Goal: Task Accomplishment & Management: Manage account settings

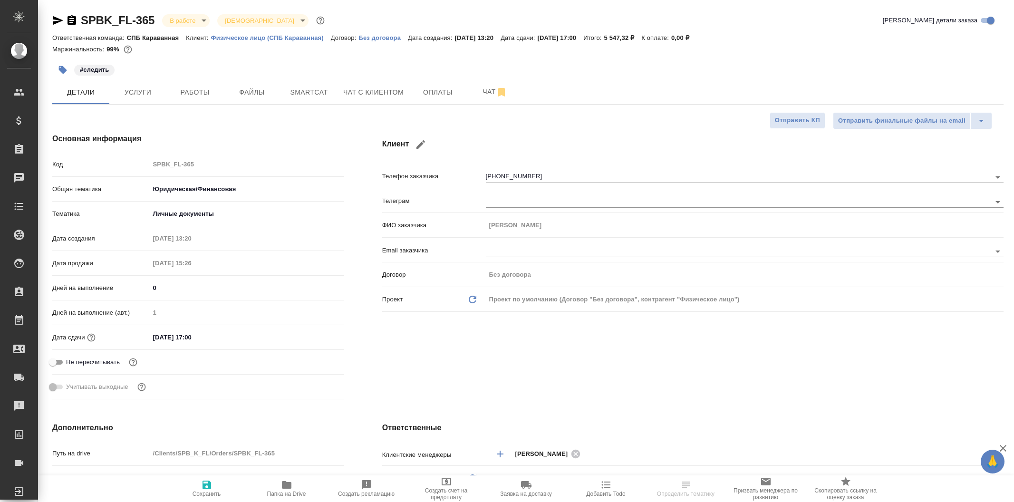
select select "RU"
type input "Тарабановская Анастасия"
type input "Касаткина Александра"
select select "RU"
type textarea "x"
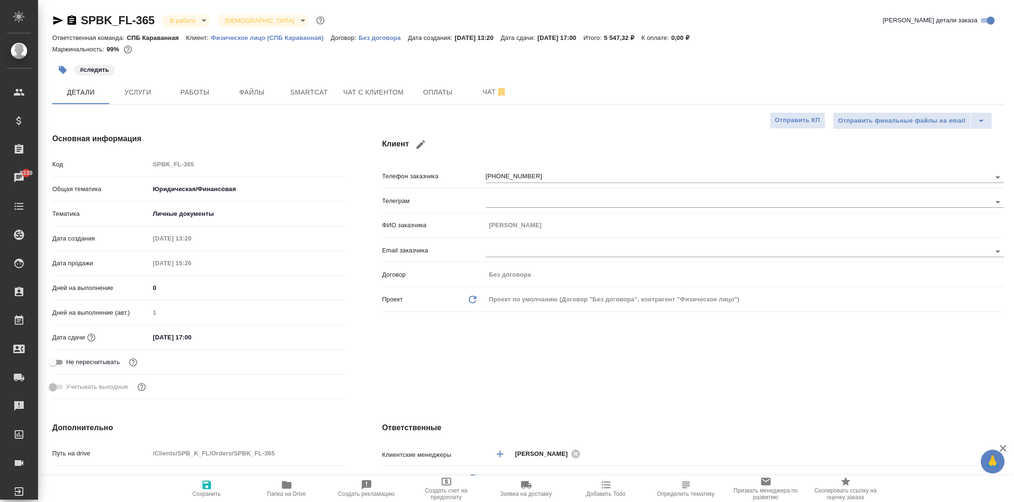
type textarea "x"
select select "RU"
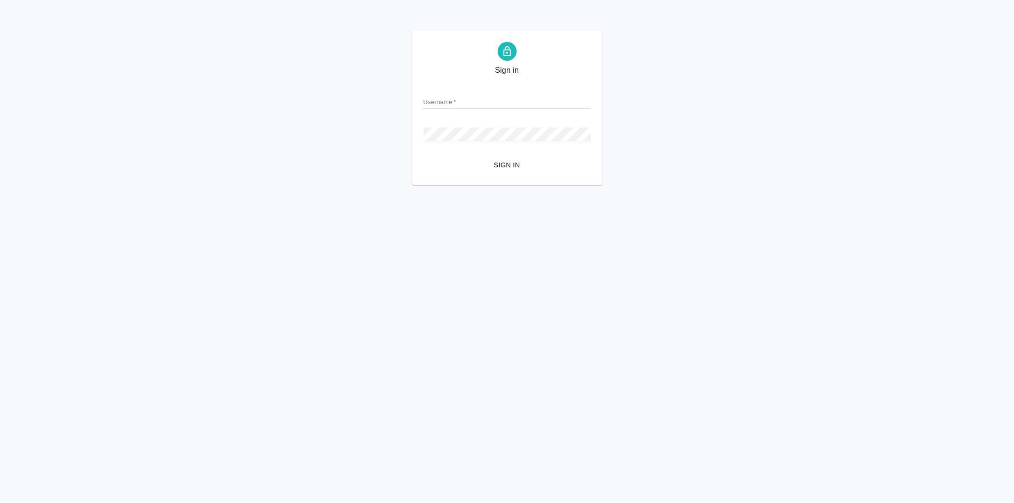
click at [448, 109] on form "Username   * Password   * urlPath   * / Sign in" at bounding box center [507, 127] width 167 height 94
click at [452, 101] on input "Username   *" at bounding box center [507, 101] width 167 height 13
type input "[EMAIL_ADDRESS][DOMAIN_NAME]"
click at [424, 156] on button "Sign in" at bounding box center [507, 165] width 167 height 18
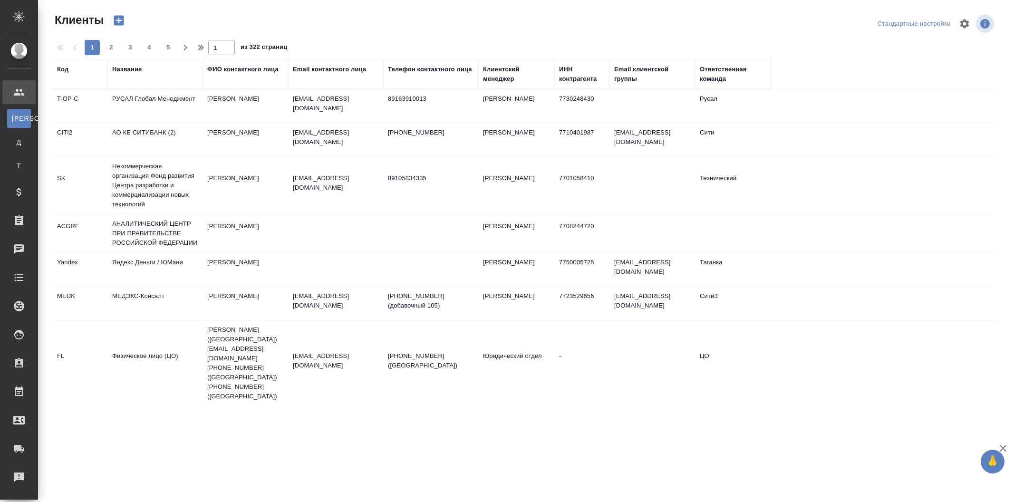
select select "RU"
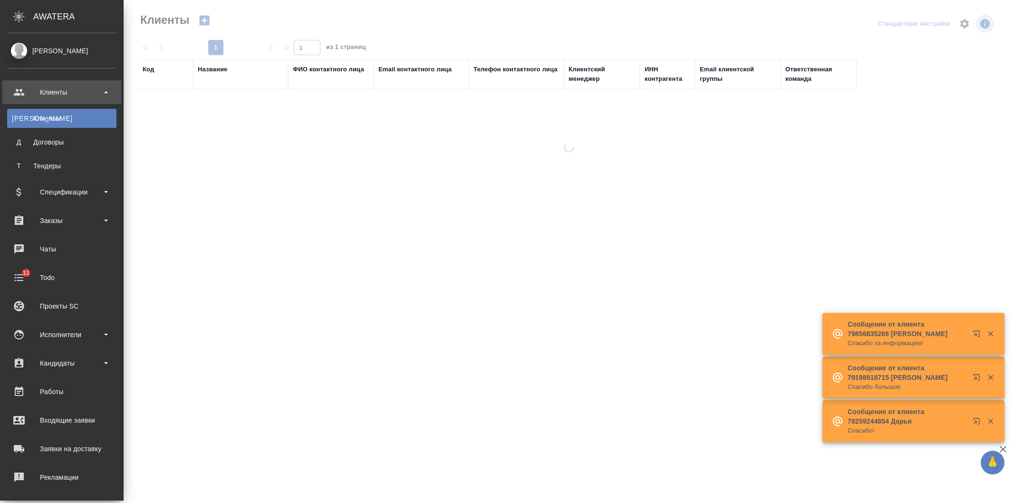
select select "RU"
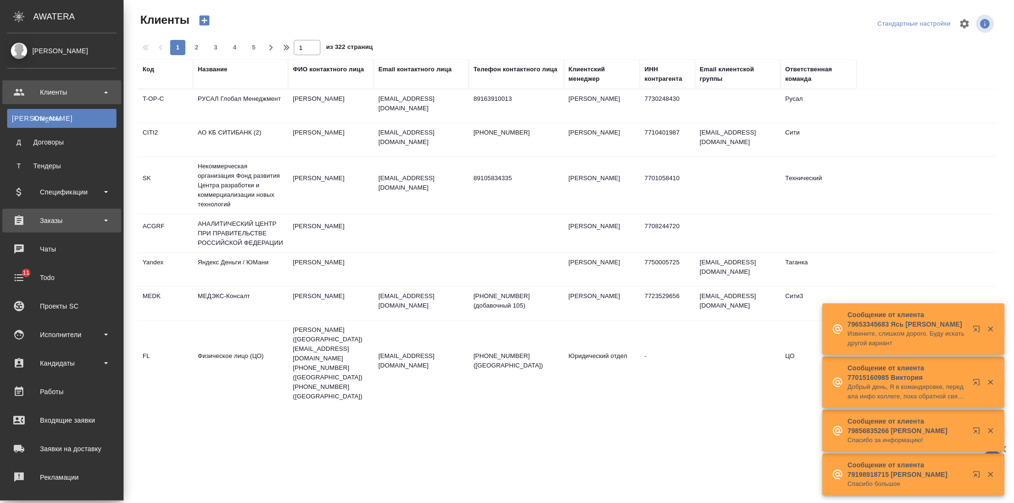
click at [79, 224] on div "Заказы" at bounding box center [61, 220] width 109 height 14
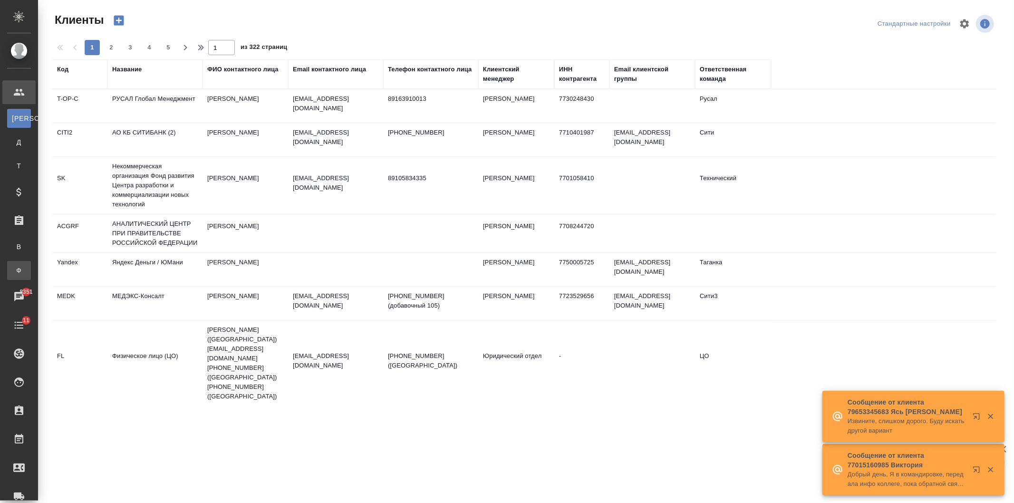
click at [31, 265] on link "Ф Заказы физ. лиц" at bounding box center [19, 270] width 24 height 19
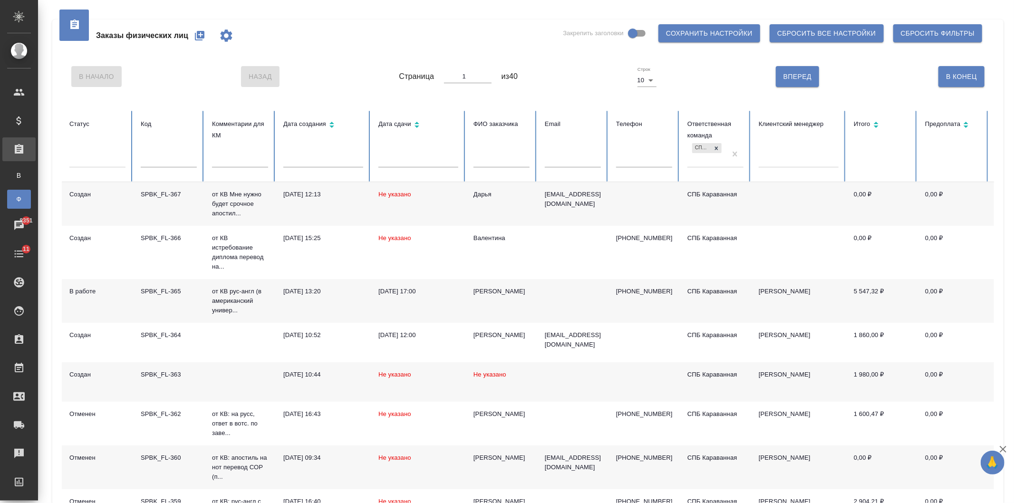
click at [525, 299] on td "Рыжов Егор" at bounding box center [501, 301] width 71 height 44
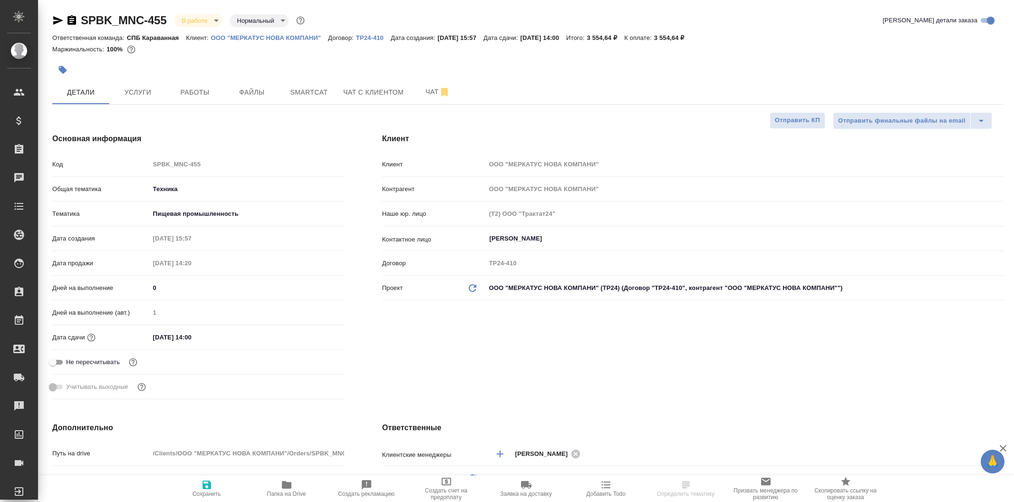
select select "RU"
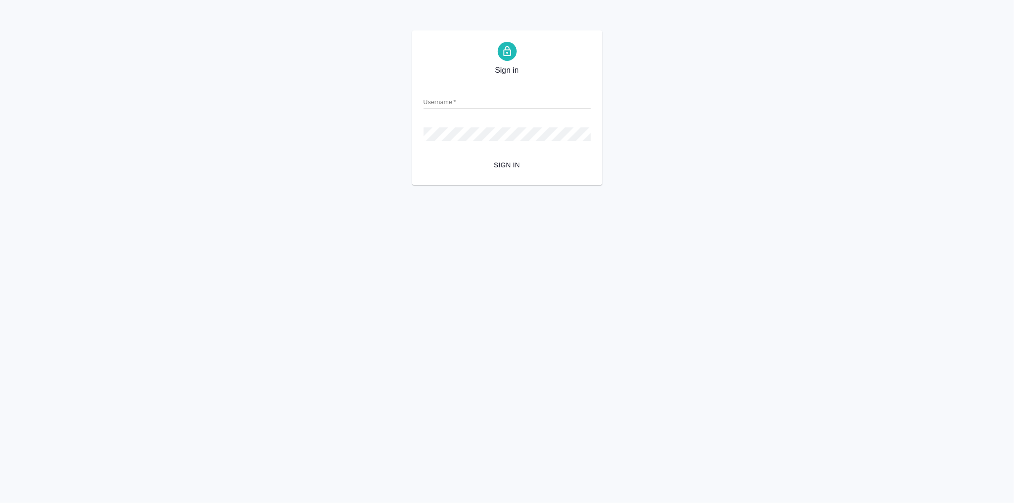
click at [439, 102] on input "Username   *" at bounding box center [507, 101] width 167 height 13
type input "arina.ivanova@awatera.com"
click at [424, 156] on button "Sign in" at bounding box center [507, 165] width 167 height 18
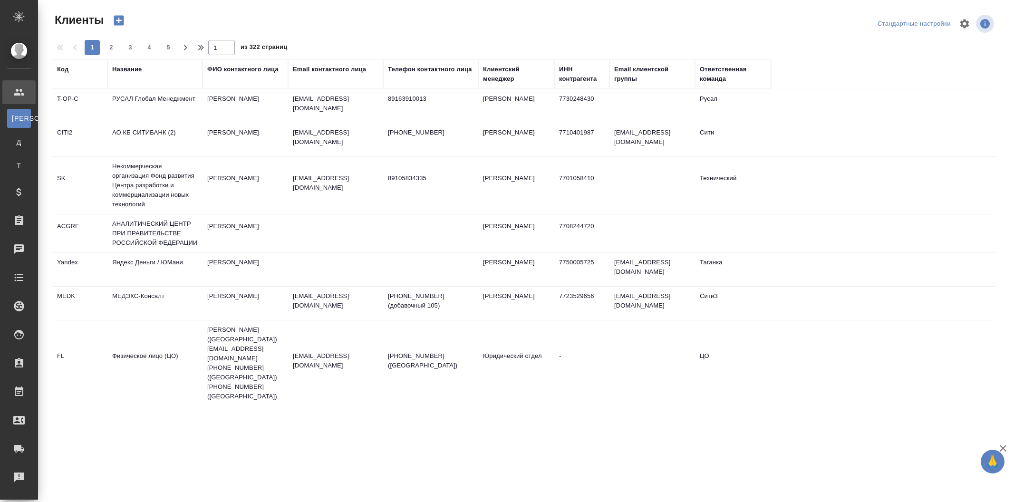
select select "RU"
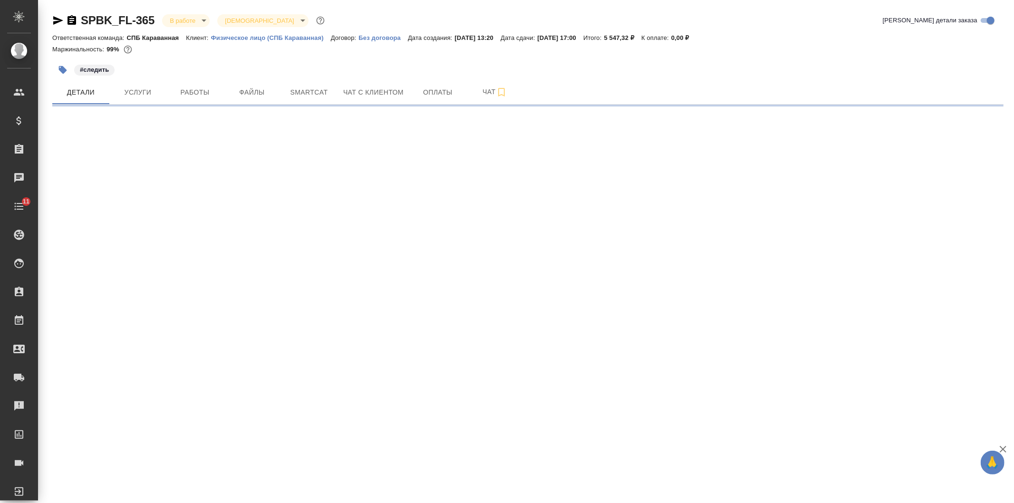
select select "RU"
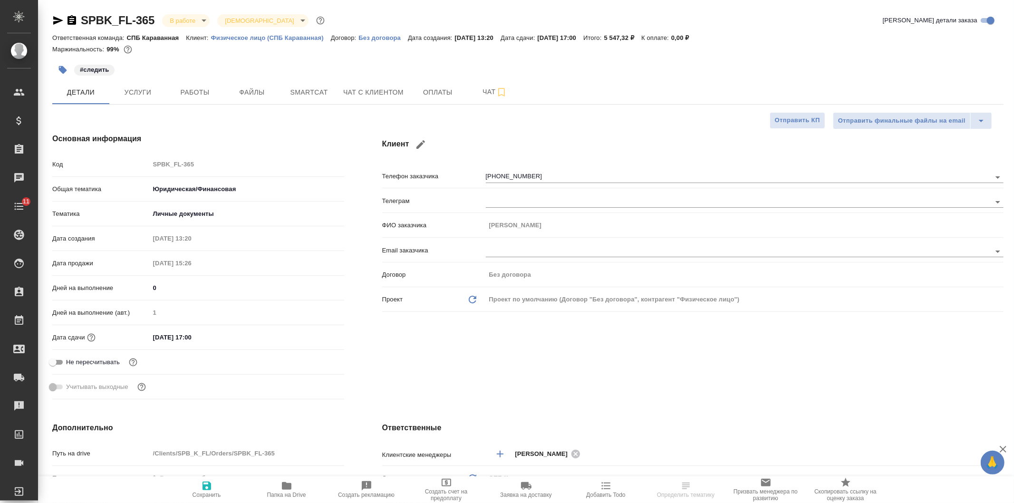
type textarea "x"
click at [192, 344] on input "14.08.2025 17:00" at bounding box center [191, 337] width 83 height 14
click at [319, 338] on icon "button" at bounding box center [316, 337] width 9 height 10
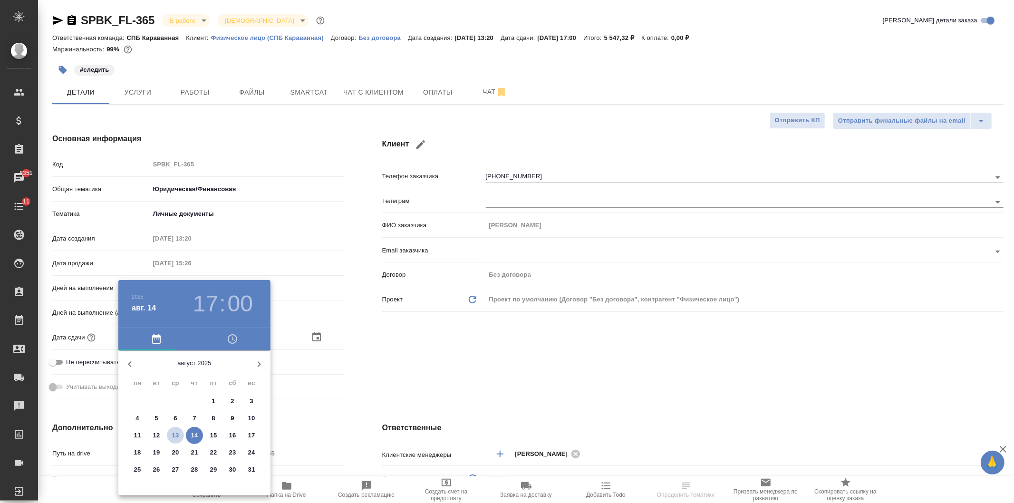
click at [178, 438] on p "13" at bounding box center [175, 436] width 7 height 10
type input "13.08.2025 17:00"
type textarea "x"
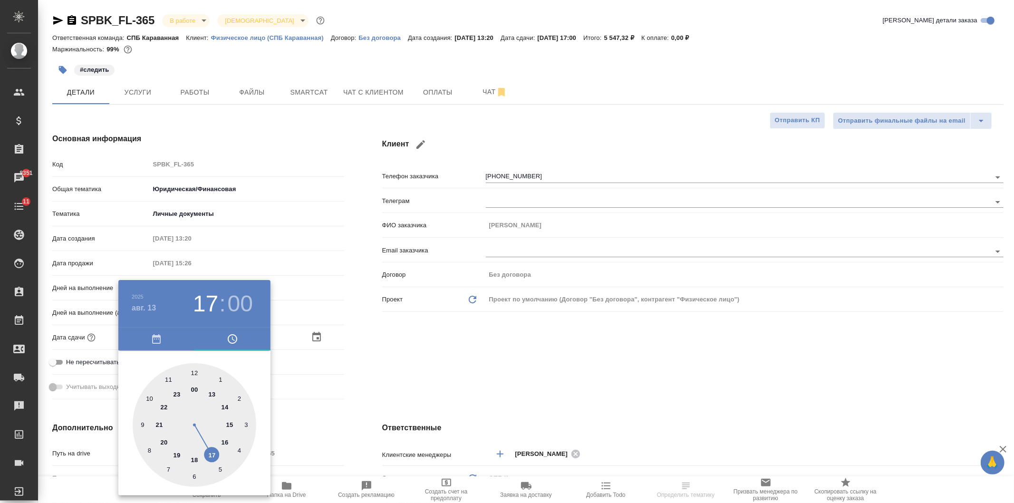
click at [230, 426] on div at bounding box center [195, 425] width 124 height 124
type input "13.08.2025 15:00"
type textarea "x"
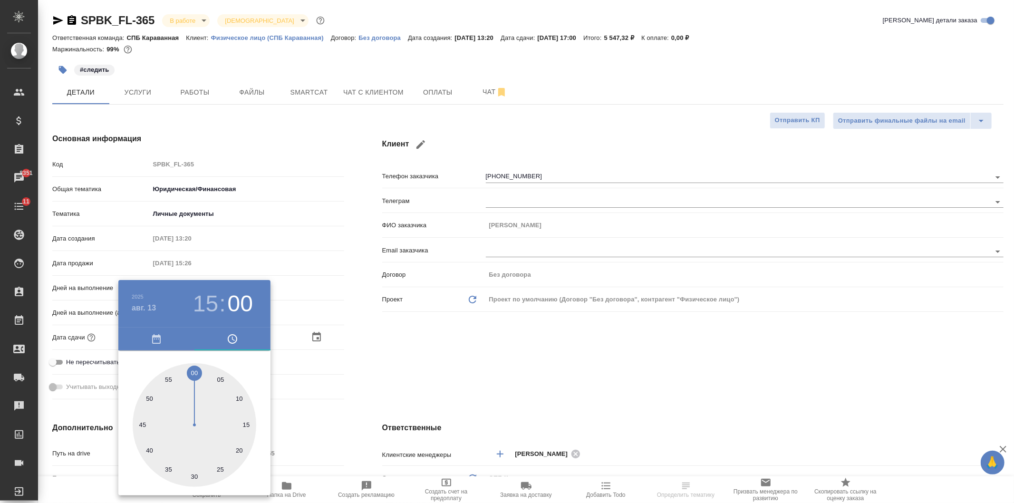
drag, startPoint x: 397, startPoint y: 389, endPoint x: 249, endPoint y: 475, distance: 171.3
click at [397, 389] on div at bounding box center [507, 251] width 1014 height 503
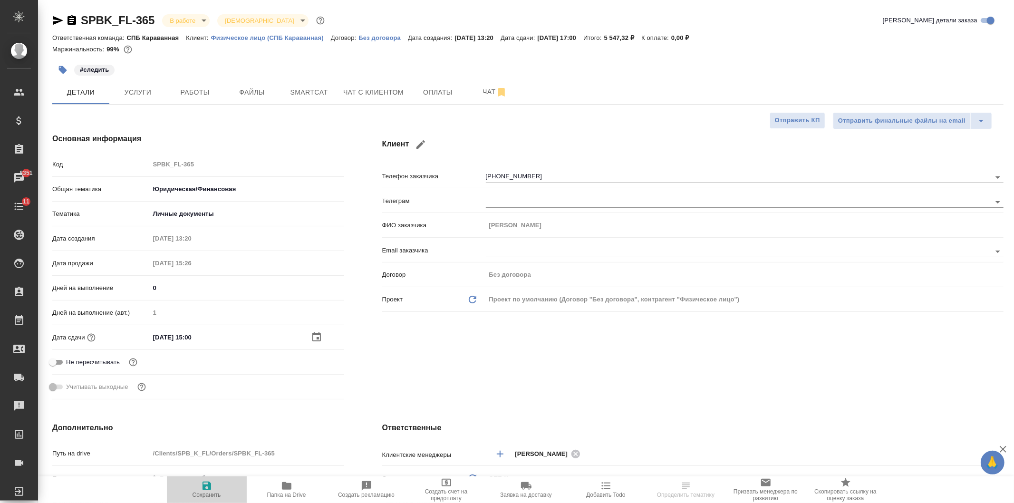
click at [218, 489] on span "Сохранить" at bounding box center [207, 489] width 68 height 18
type textarea "x"
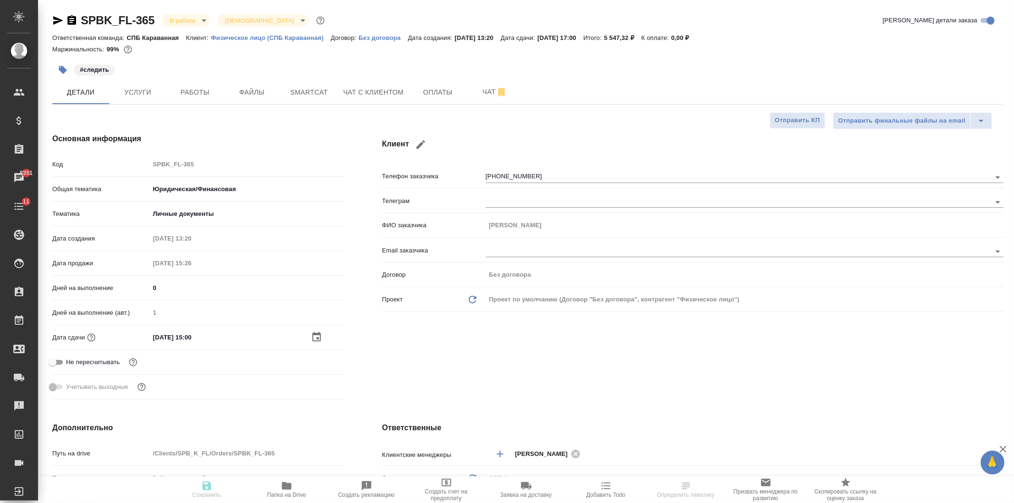
type textarea "x"
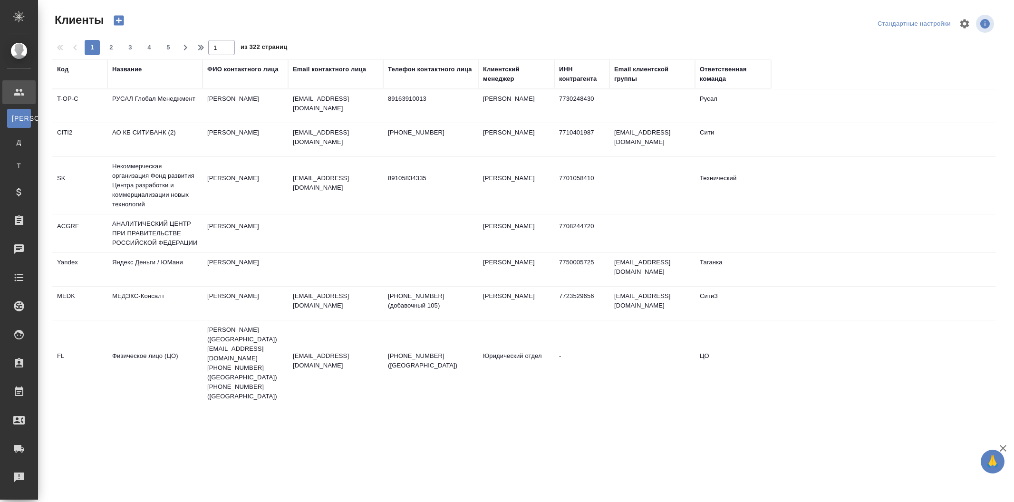
select select "RU"
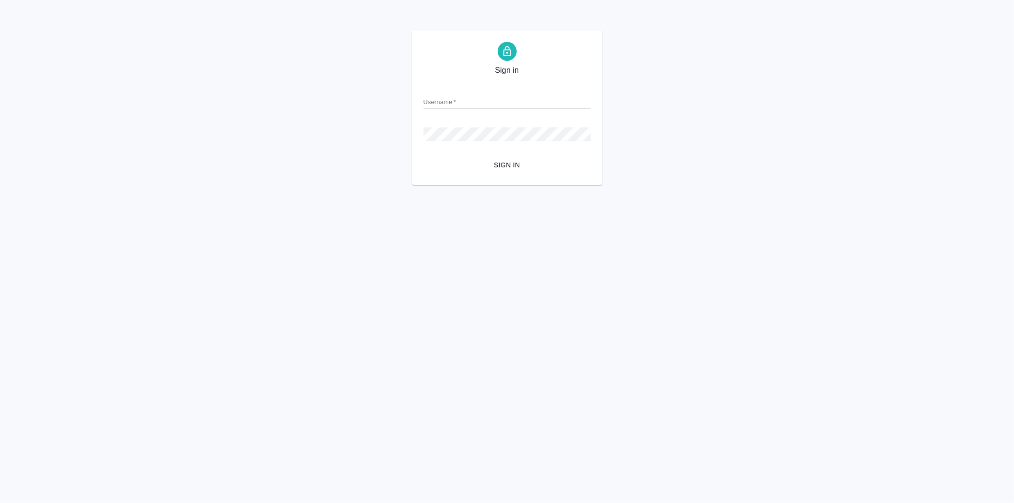
click at [456, 100] on input "Username   *" at bounding box center [507, 101] width 167 height 13
type input "[EMAIL_ADDRESS][DOMAIN_NAME]"
click at [424, 156] on button "Sign in" at bounding box center [507, 165] width 167 height 18
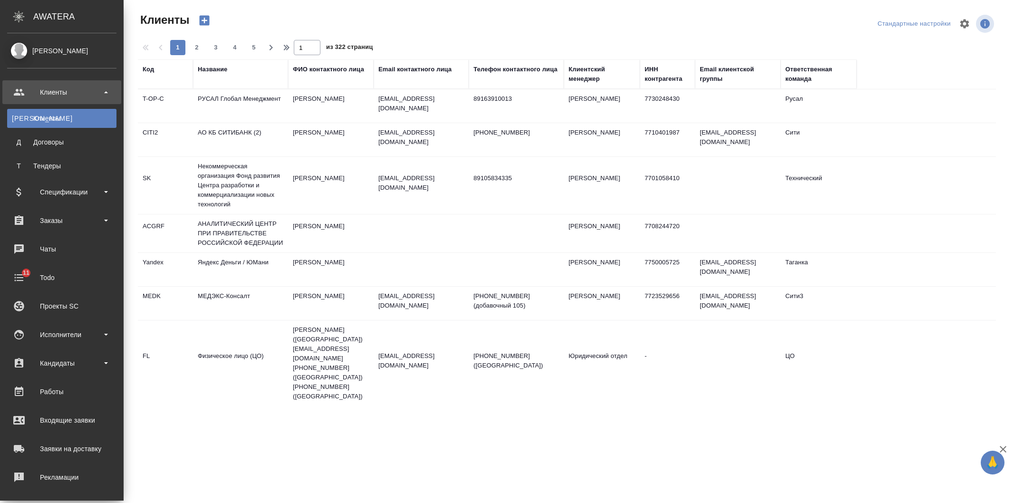
select select "RU"
click at [87, 217] on div "Заказы" at bounding box center [61, 220] width 109 height 14
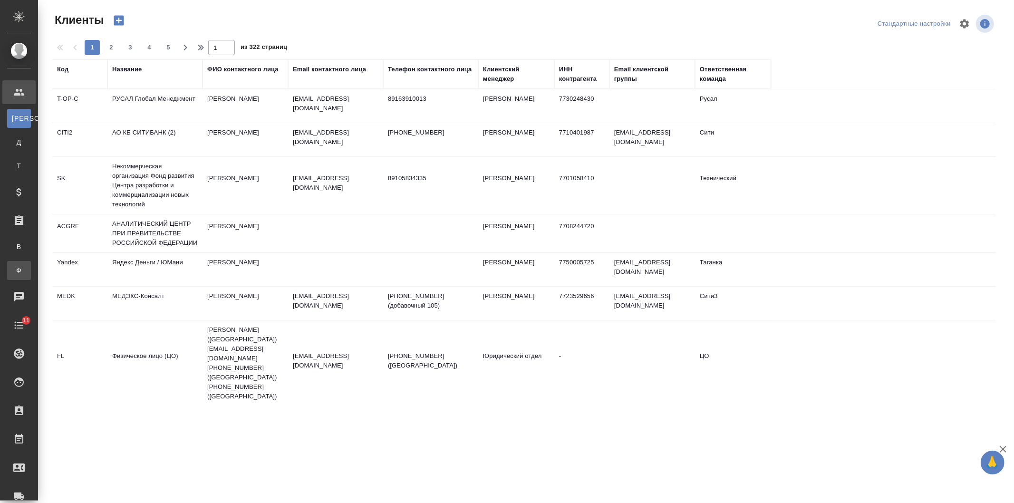
click at [31, 261] on link "Ф Заказы физ. лиц" at bounding box center [19, 270] width 24 height 19
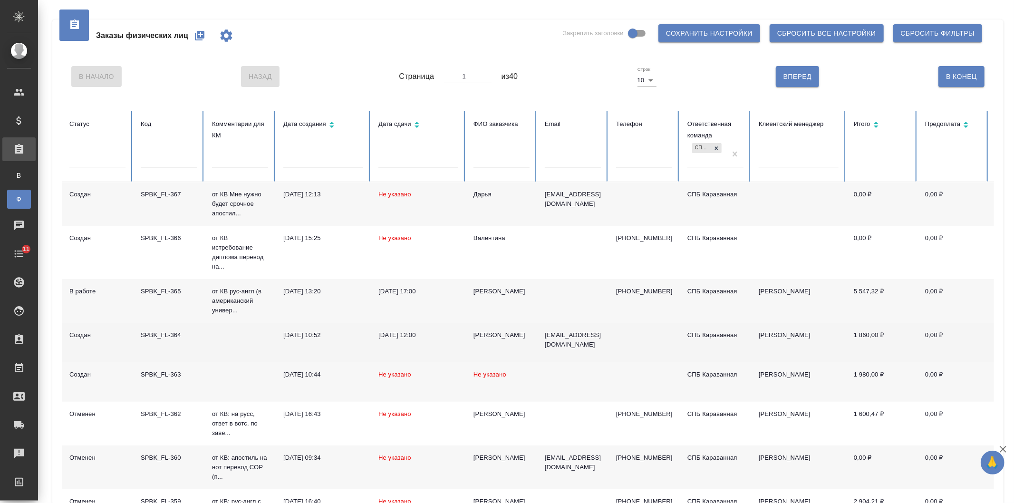
click at [534, 344] on td "[PERSON_NAME]" at bounding box center [501, 342] width 71 height 39
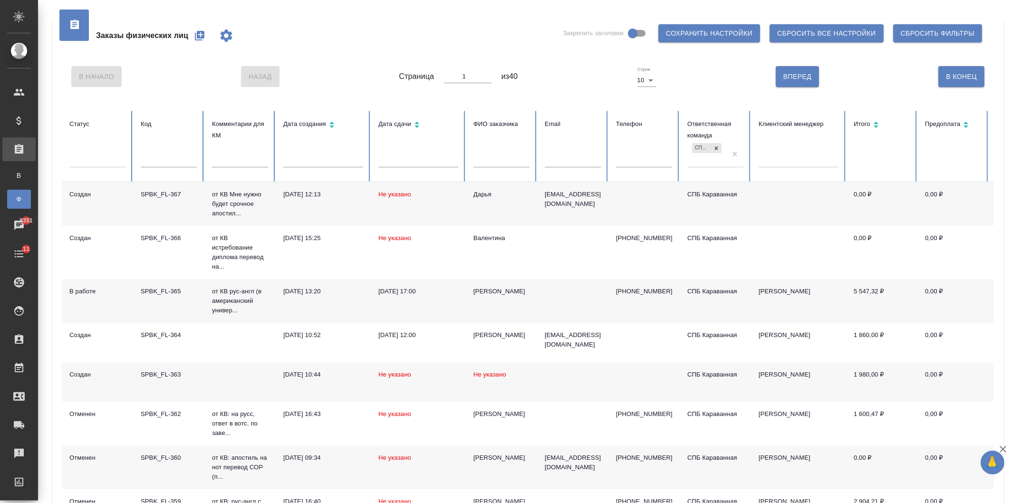
click at [471, 297] on td "Рыжов Егор" at bounding box center [501, 301] width 71 height 44
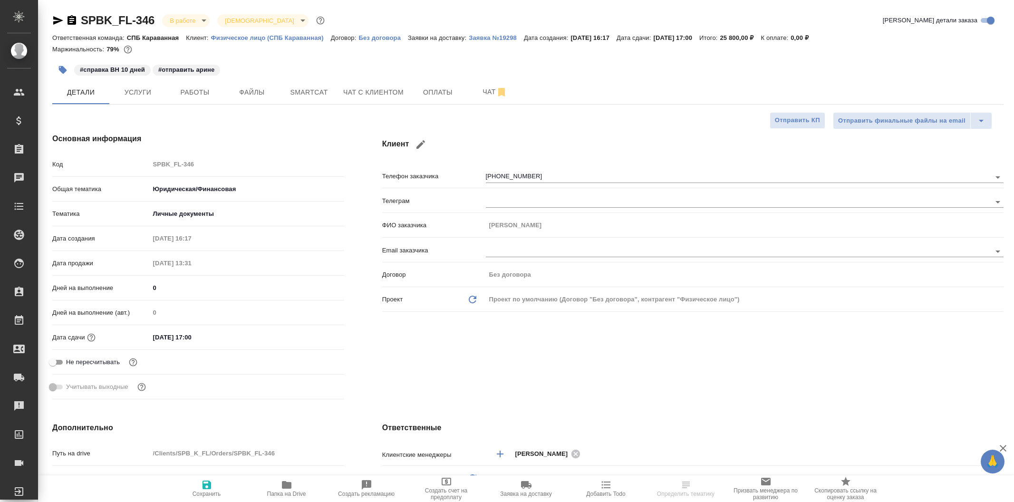
select select "RU"
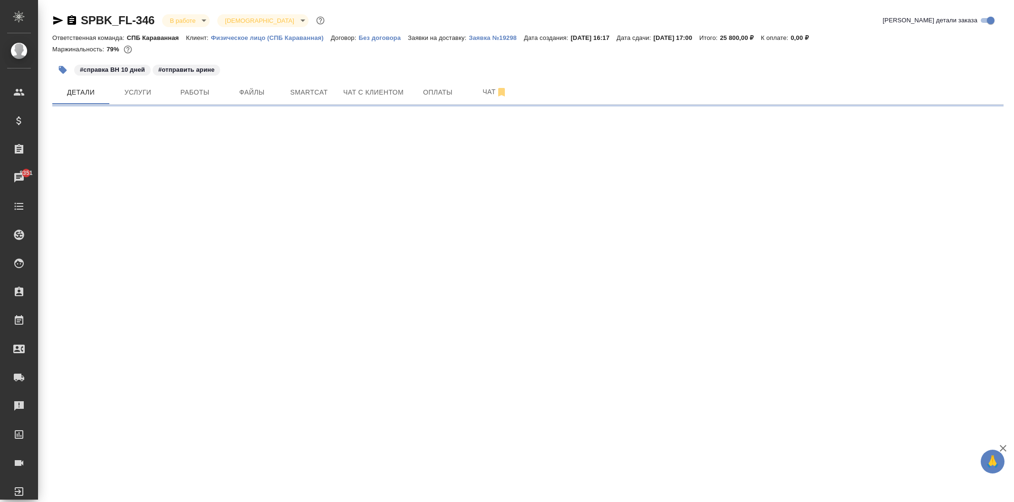
select select "RU"
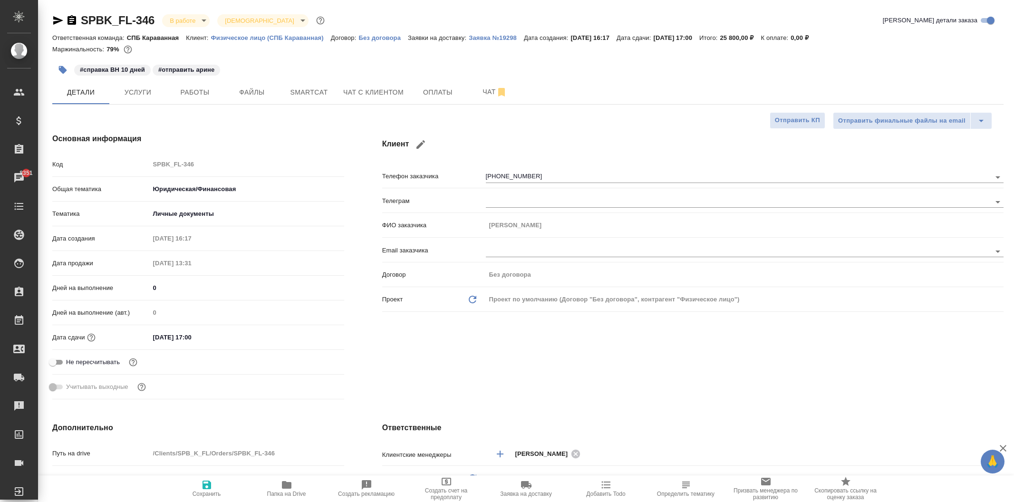
type textarea "x"
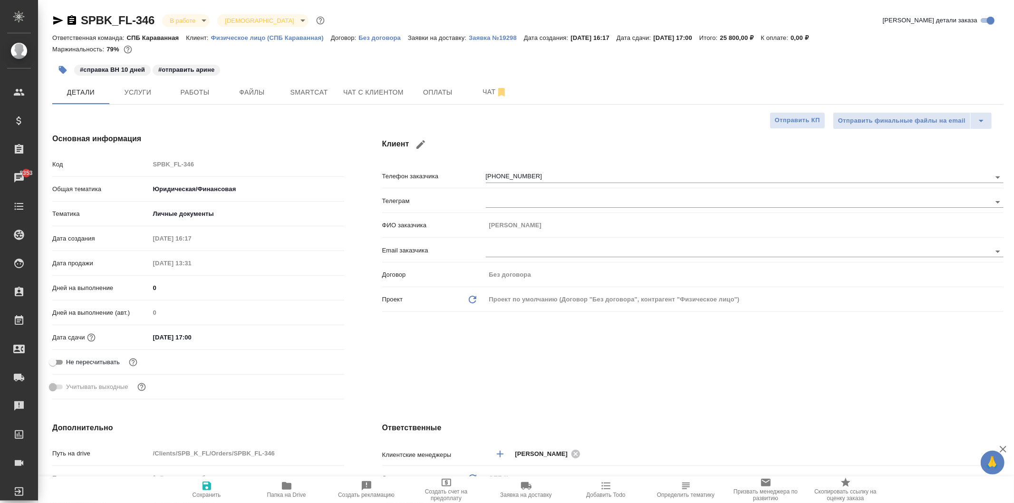
type textarea "x"
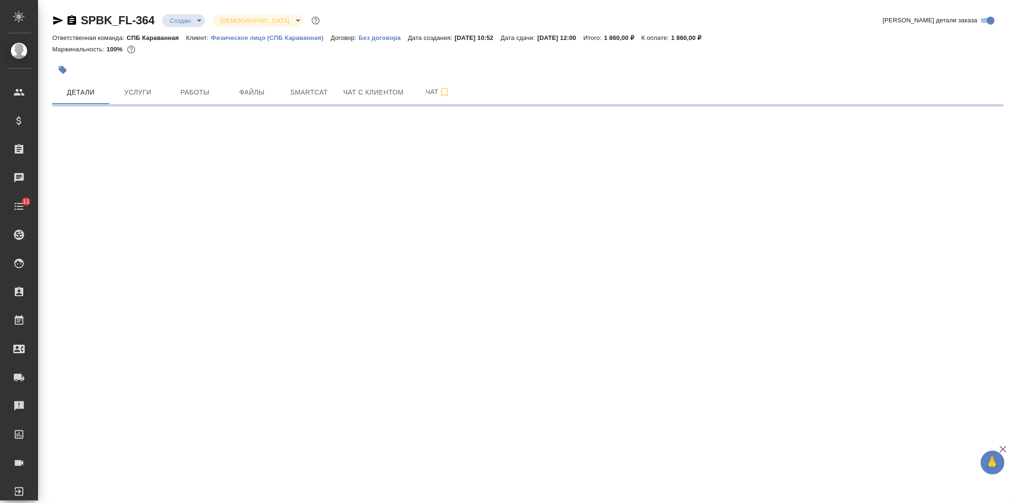
select select "RU"
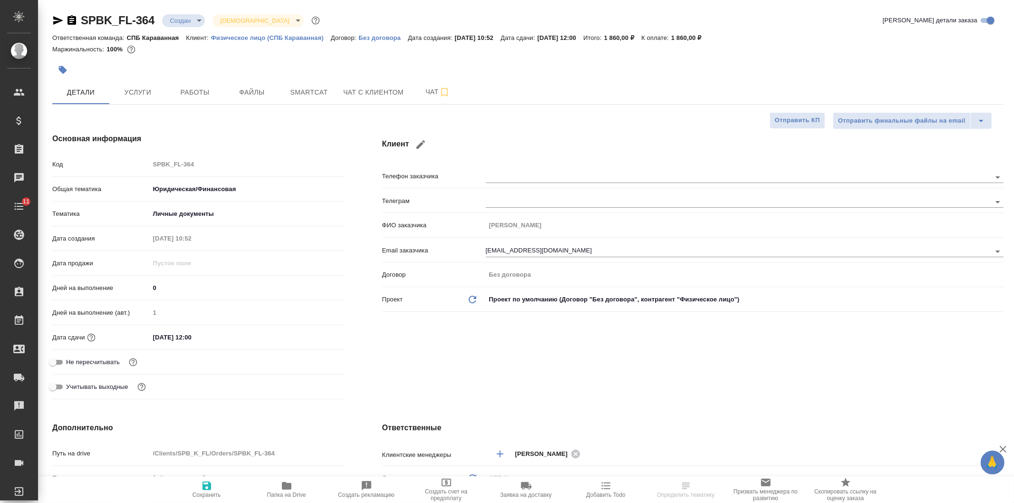
type textarea "x"
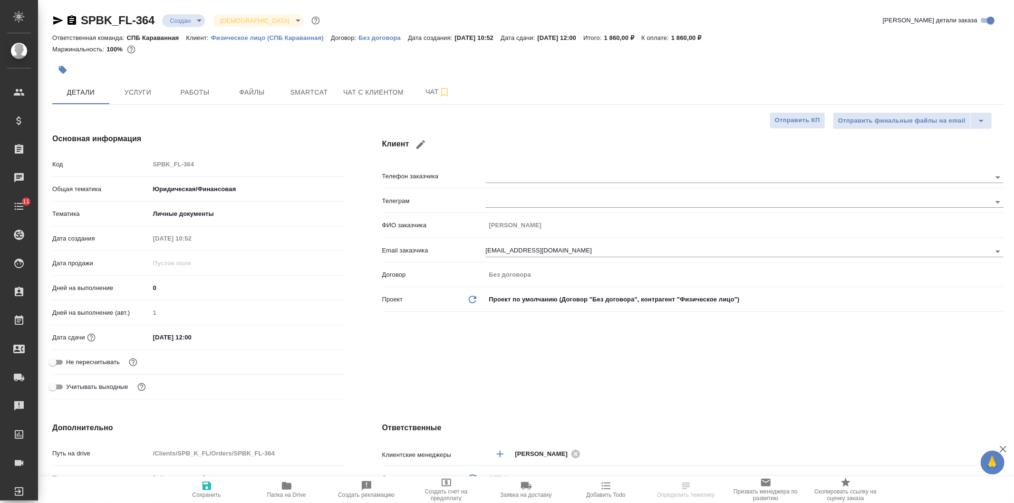
type textarea "x"
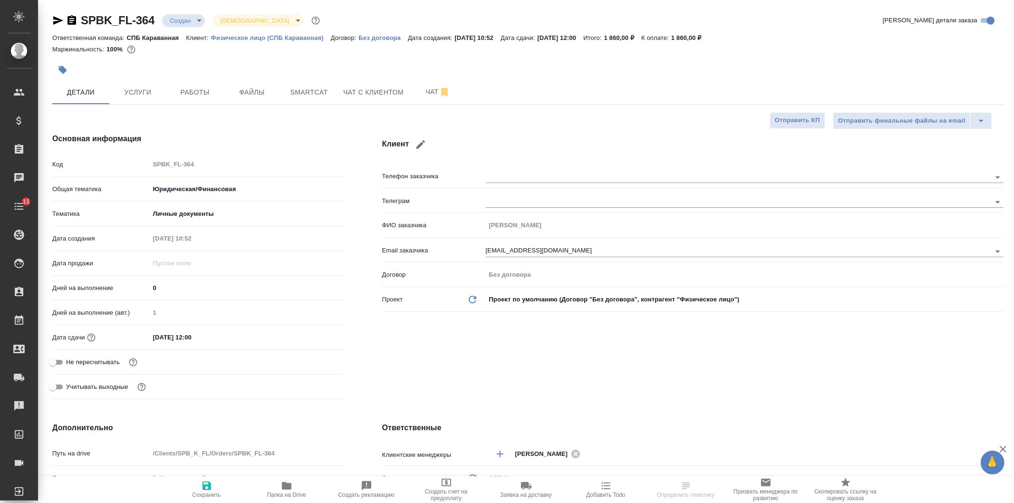
type textarea "x"
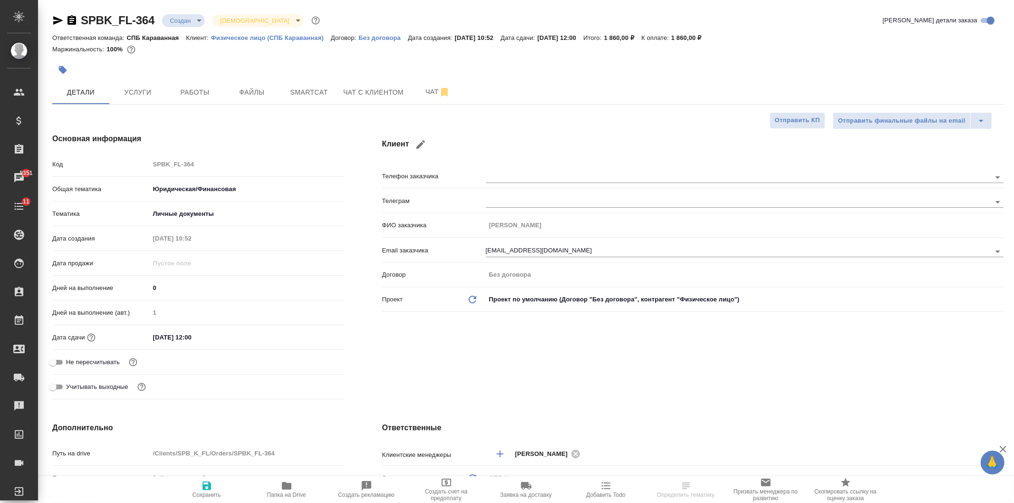
select select "RU"
type textarea "x"
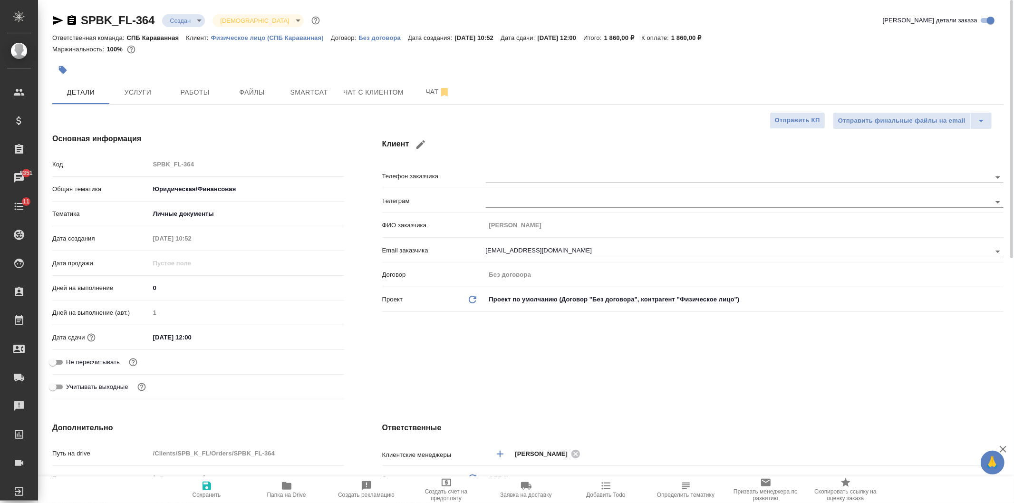
type textarea "x"
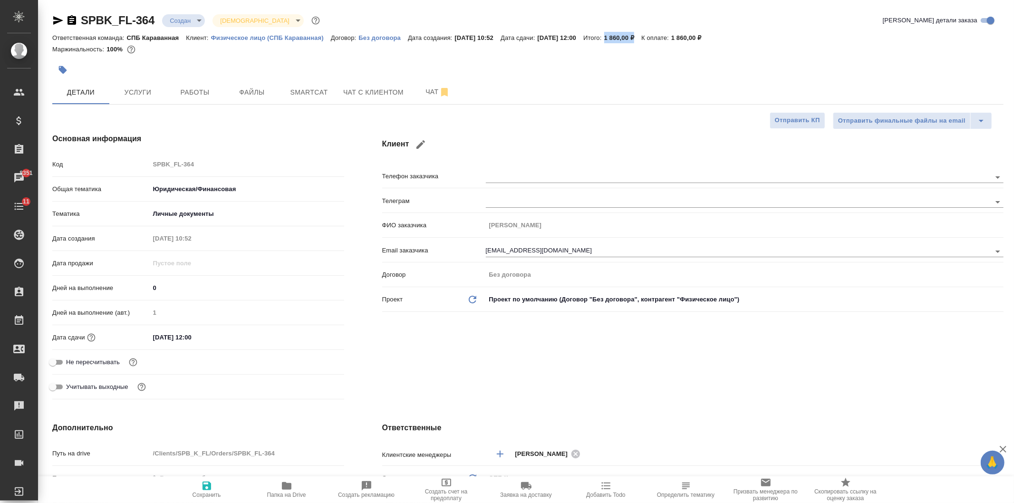
drag, startPoint x: 629, startPoint y: 35, endPoint x: 657, endPoint y: 38, distance: 28.2
click at [642, 38] on p "1 860,00 ₽" at bounding box center [623, 37] width 38 height 7
copy p "1 860,00 ₽"
click at [144, 83] on button "Услуги" at bounding box center [137, 92] width 57 height 24
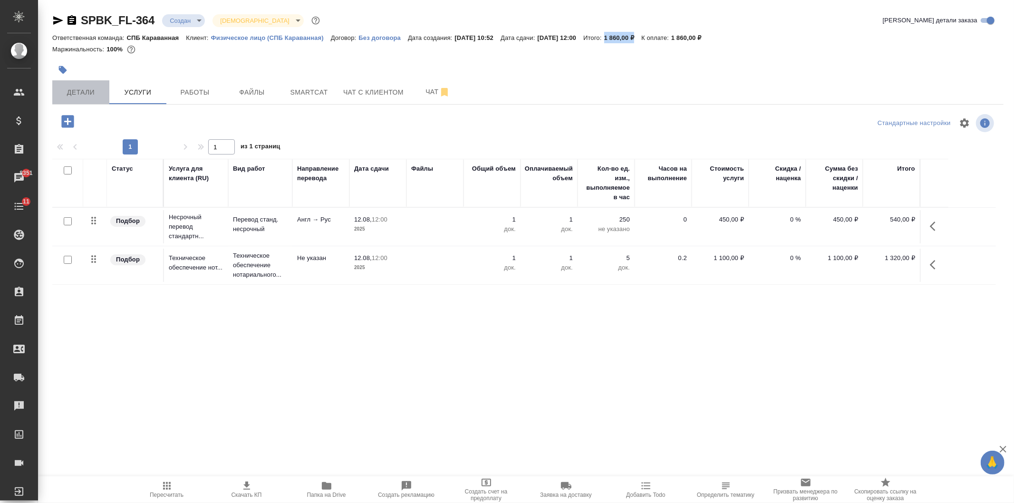
click at [88, 98] on button "Детали" at bounding box center [80, 92] width 57 height 24
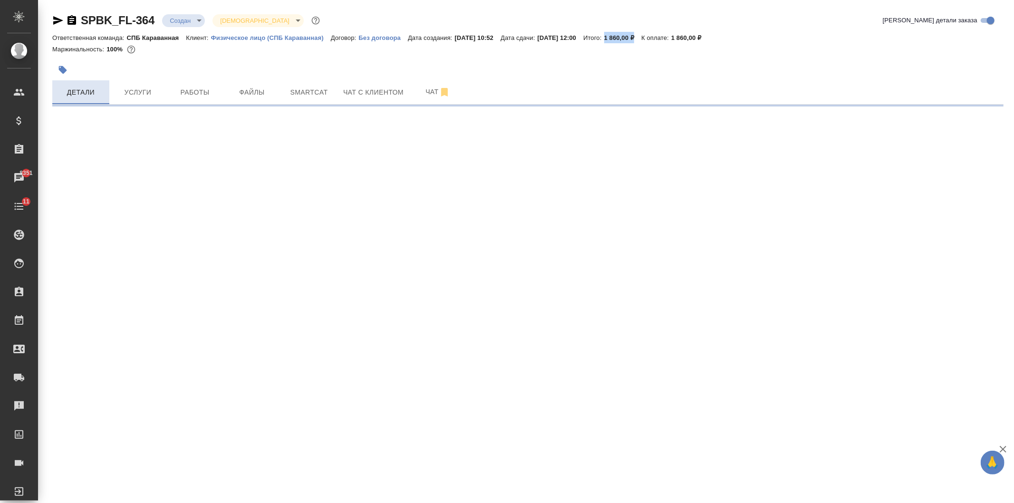
select select "RU"
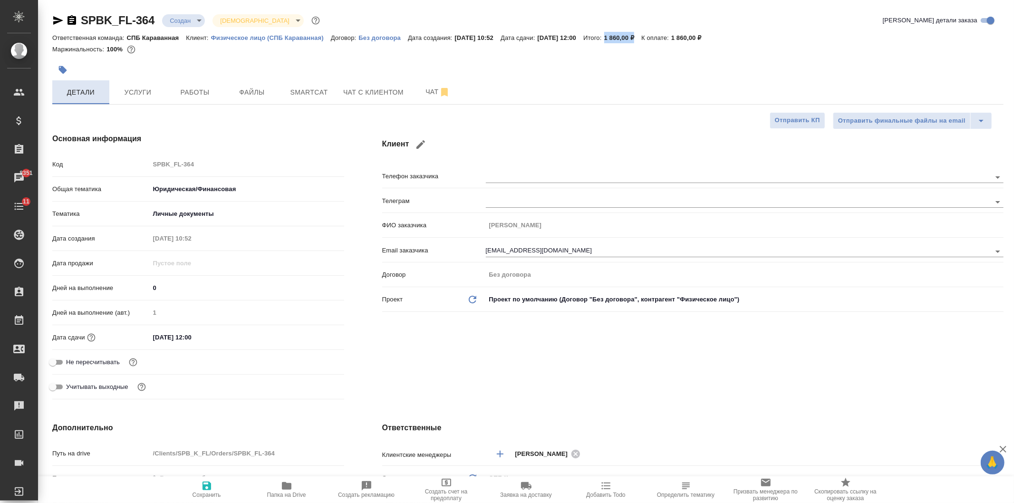
type textarea "x"
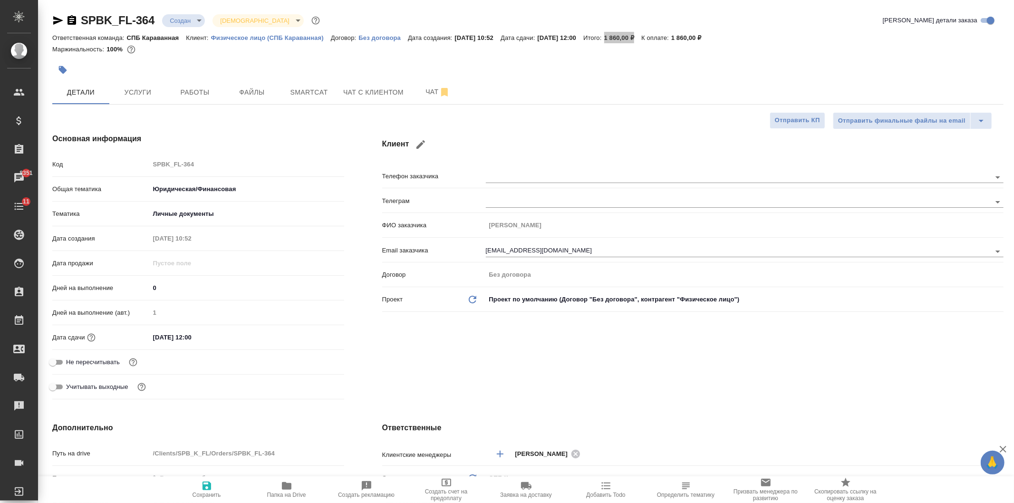
type textarea "x"
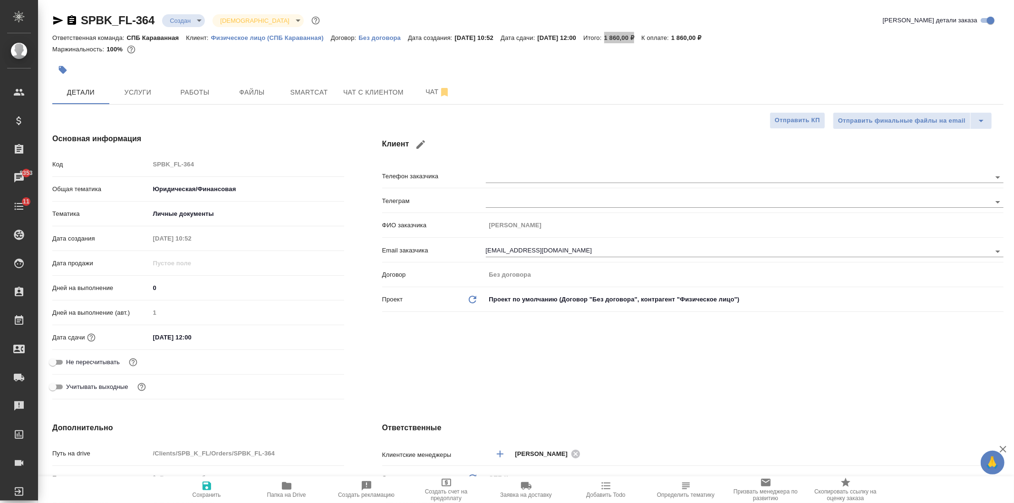
type textarea "x"
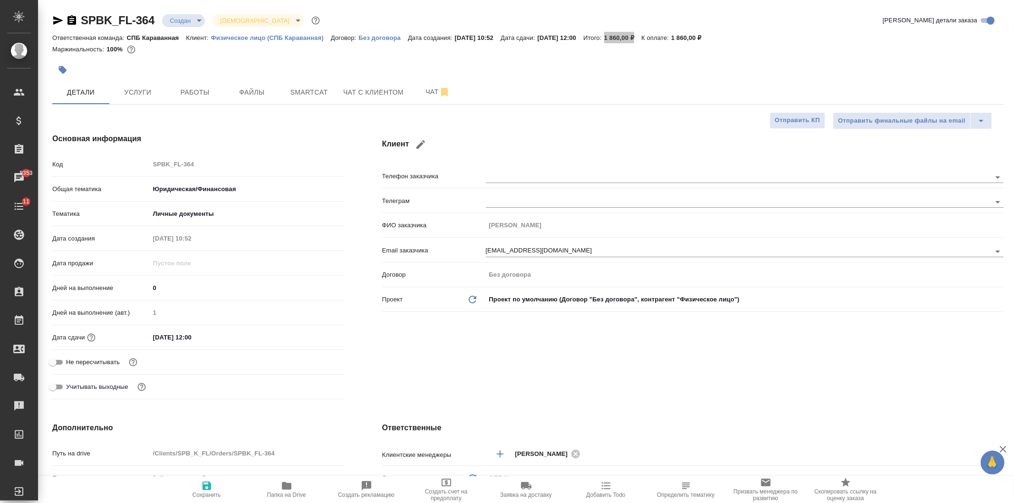
type textarea "x"
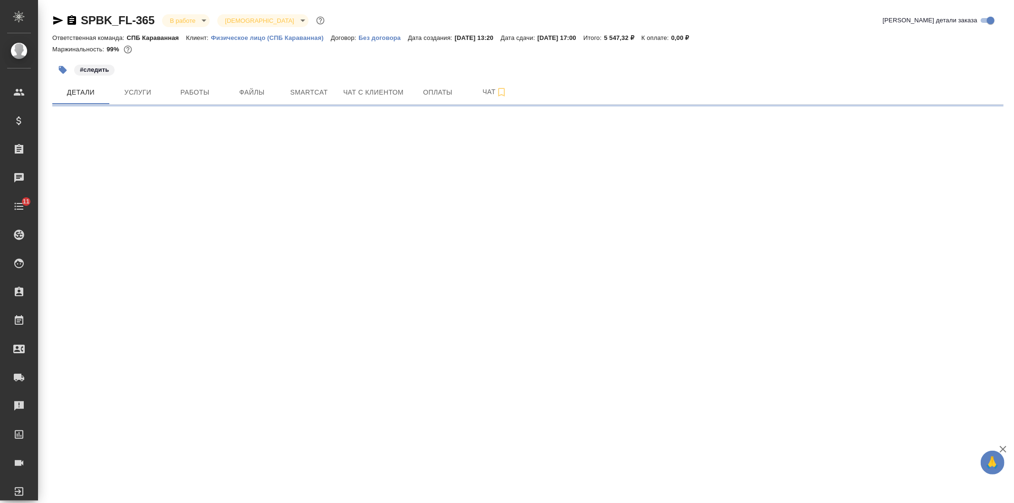
select select "RU"
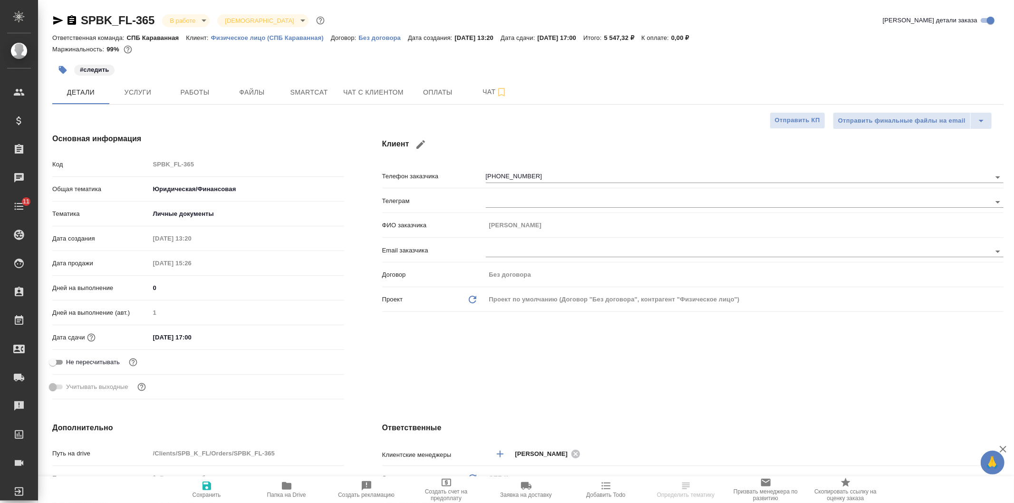
type textarea "x"
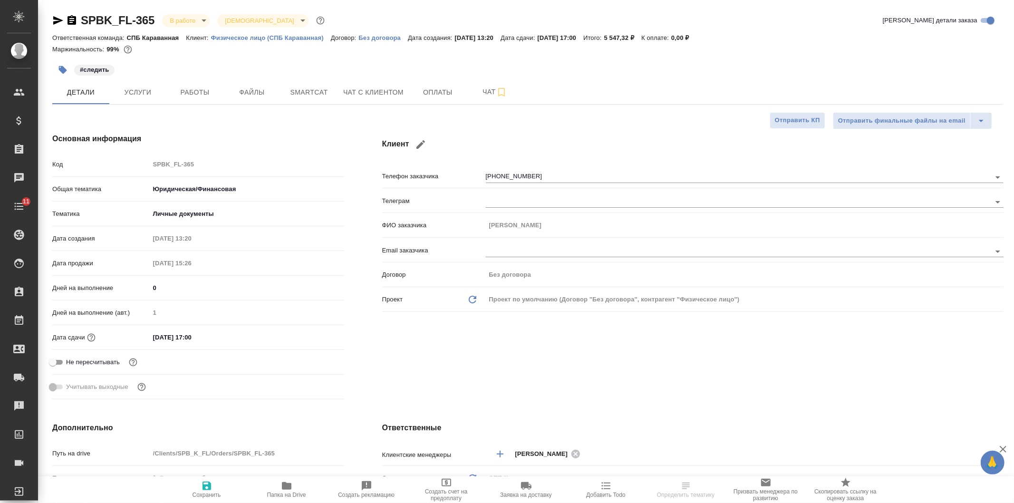
type textarea "x"
click at [185, 329] on div "Дата сдачи 14.08.2025 17:00" at bounding box center [198, 337] width 292 height 17
click at [319, 337] on div "14.08.2025 17:00" at bounding box center [247, 337] width 194 height 14
click at [187, 330] on input "14.08.2025 17:00" at bounding box center [191, 337] width 83 height 14
click at [320, 335] on icon "button" at bounding box center [316, 336] width 11 height 11
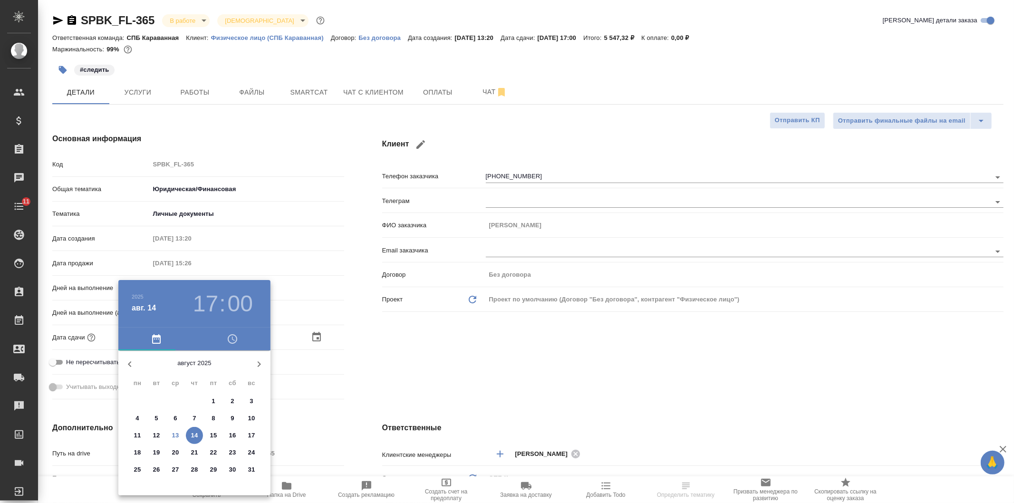
click at [177, 436] on p "13" at bounding box center [175, 436] width 7 height 10
type input "13.08.2025 17:00"
type textarea "x"
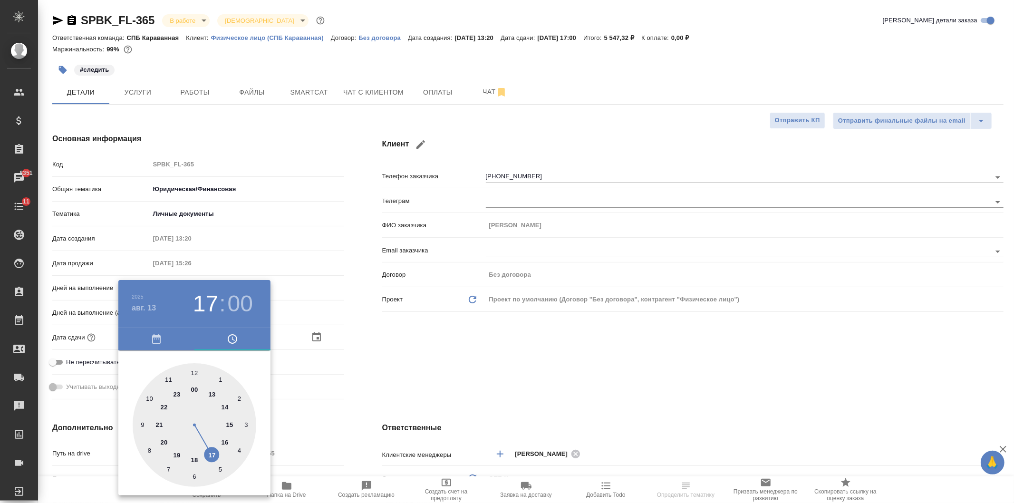
click at [228, 424] on div at bounding box center [195, 425] width 124 height 124
type input "13.08.2025 15:00"
type textarea "x"
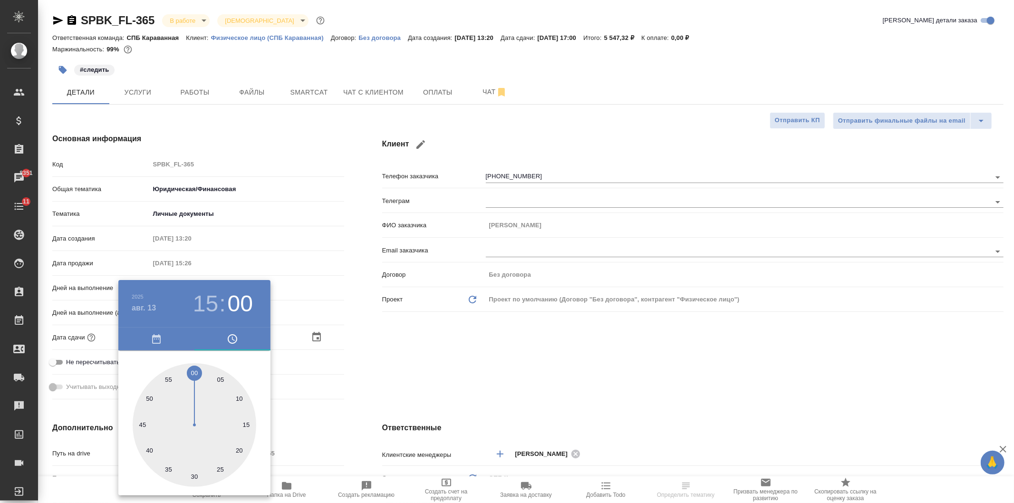
drag, startPoint x: 383, startPoint y: 372, endPoint x: 355, endPoint y: 389, distance: 32.6
click at [382, 373] on div at bounding box center [507, 251] width 1014 height 503
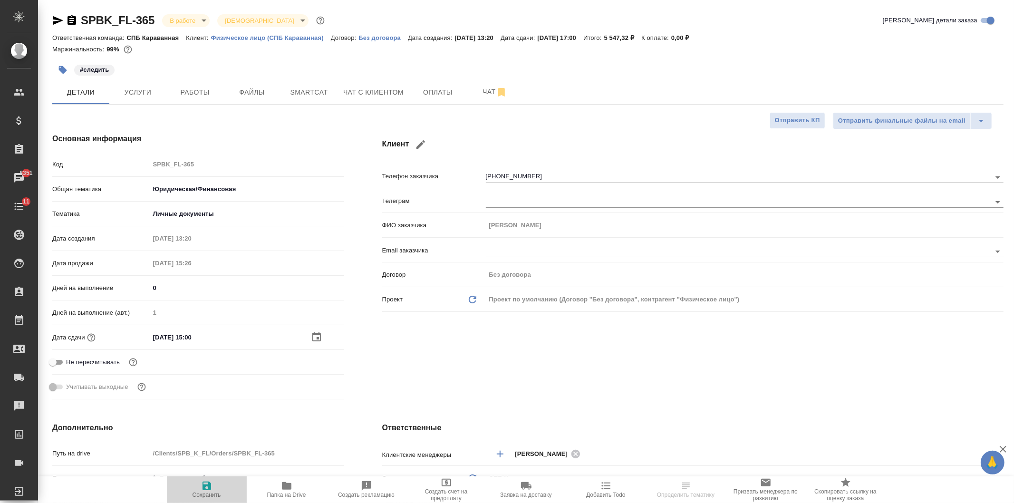
click at [209, 495] on span "Сохранить" at bounding box center [207, 495] width 29 height 7
type textarea "x"
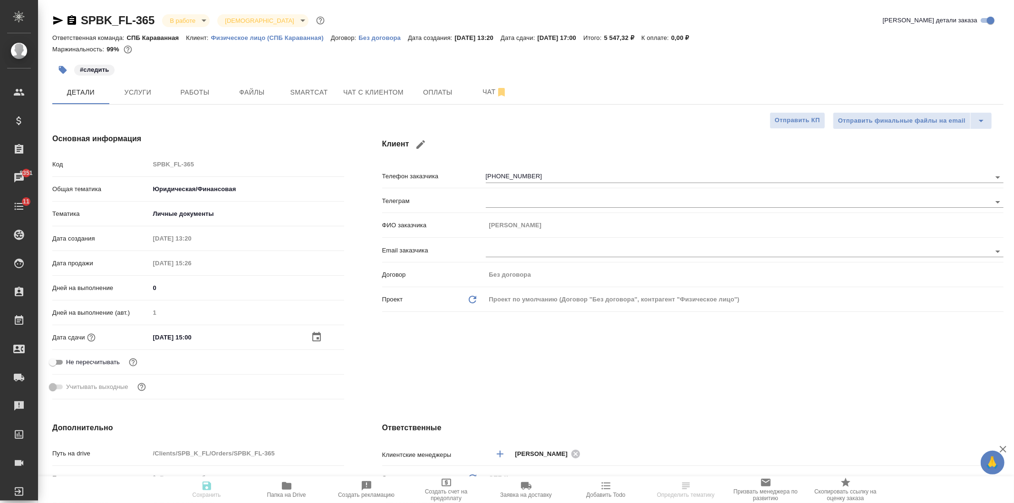
type textarea "x"
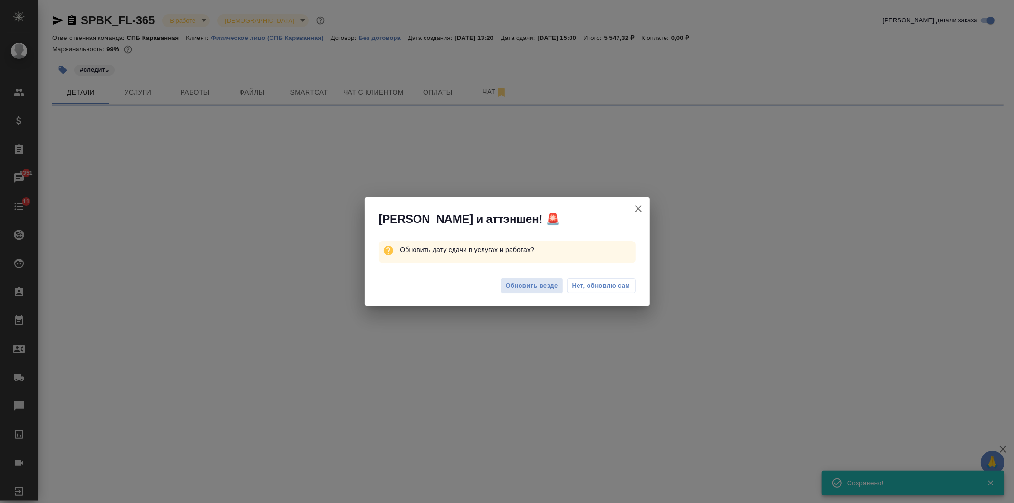
select select "RU"
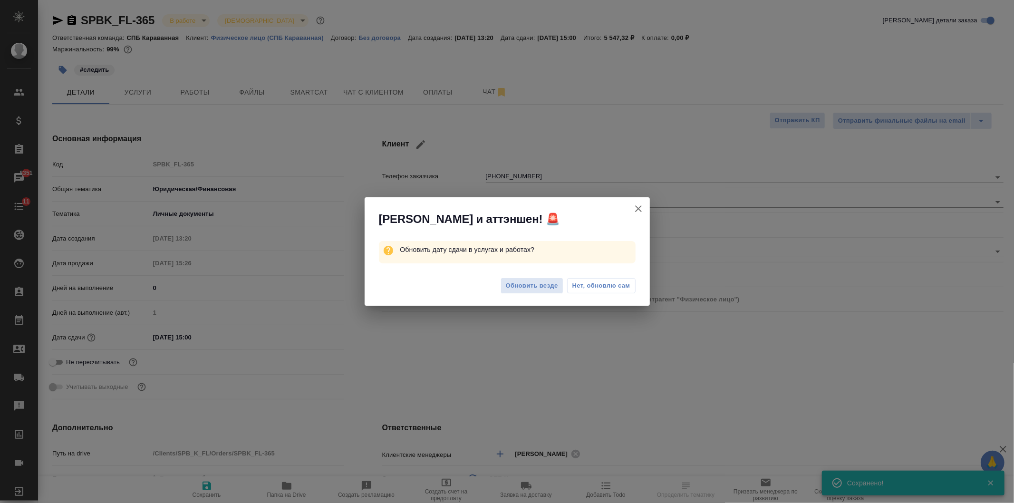
type textarea "x"
click at [590, 286] on span "Нет, обновлю сам" at bounding box center [601, 286] width 58 height 10
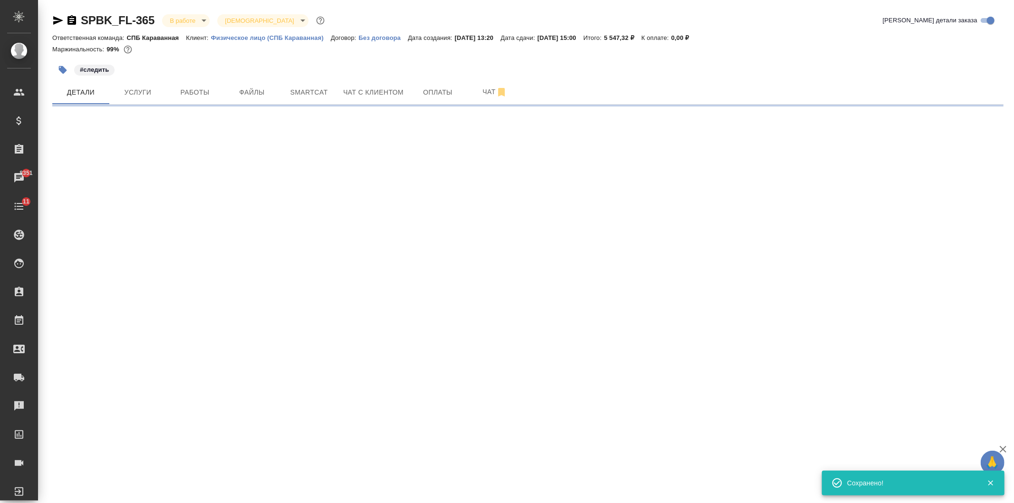
select select "RU"
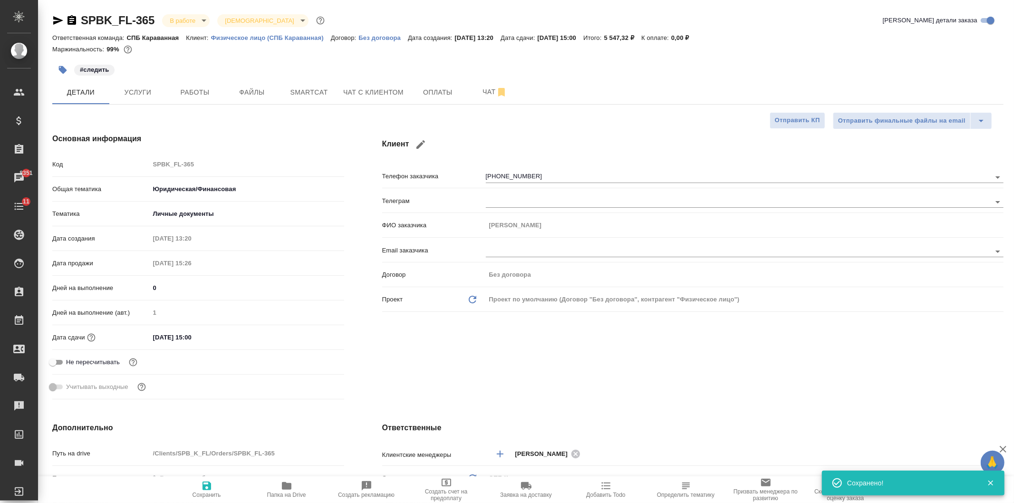
type textarea "x"
click at [185, 87] on span "Работы" at bounding box center [195, 93] width 46 height 12
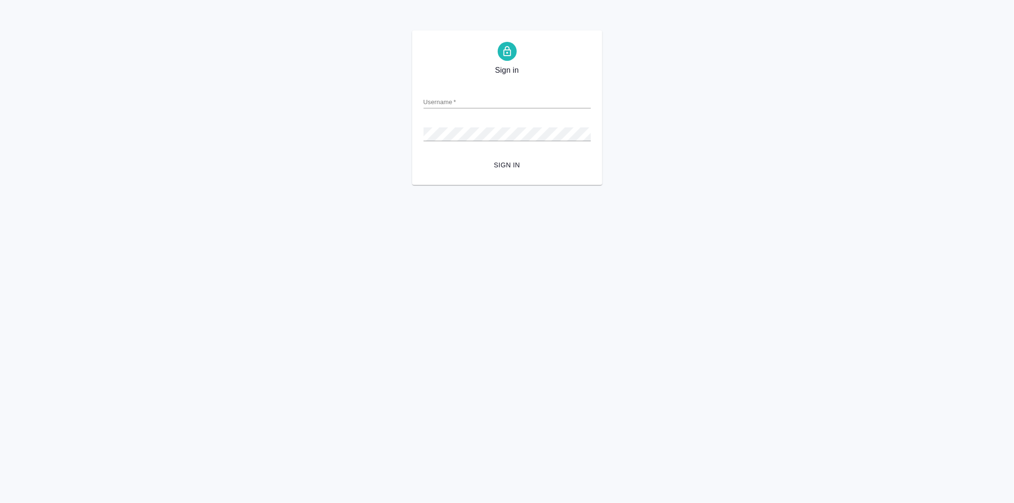
drag, startPoint x: 0, startPoint y: 0, endPoint x: 483, endPoint y: 104, distance: 494.1
click at [483, 104] on input "Username   *" at bounding box center [507, 101] width 167 height 13
type input "[EMAIL_ADDRESS][DOMAIN_NAME]"
click at [424, 156] on button "Sign in" at bounding box center [507, 165] width 167 height 18
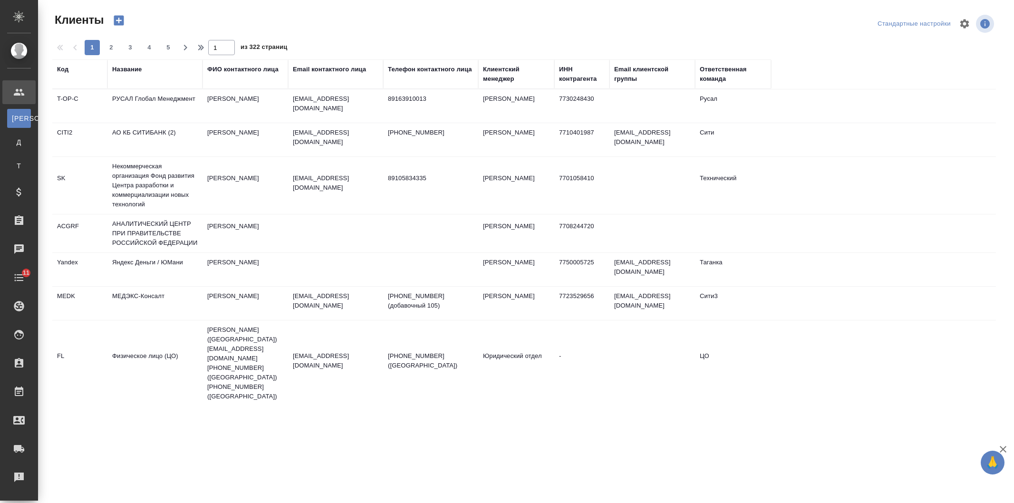
select select "RU"
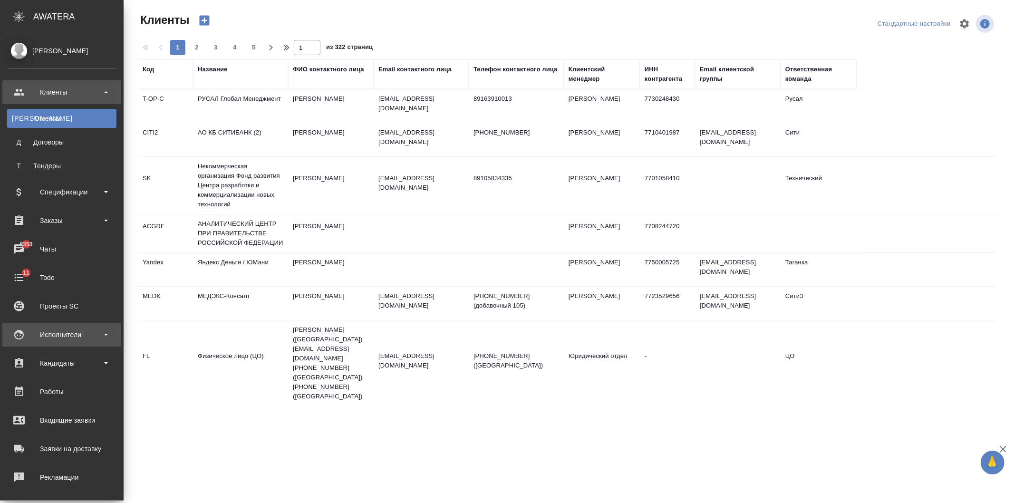
click at [94, 336] on div "Исполнители" at bounding box center [61, 335] width 109 height 14
click at [92, 364] on div "Кандидаты" at bounding box center [61, 363] width 109 height 14
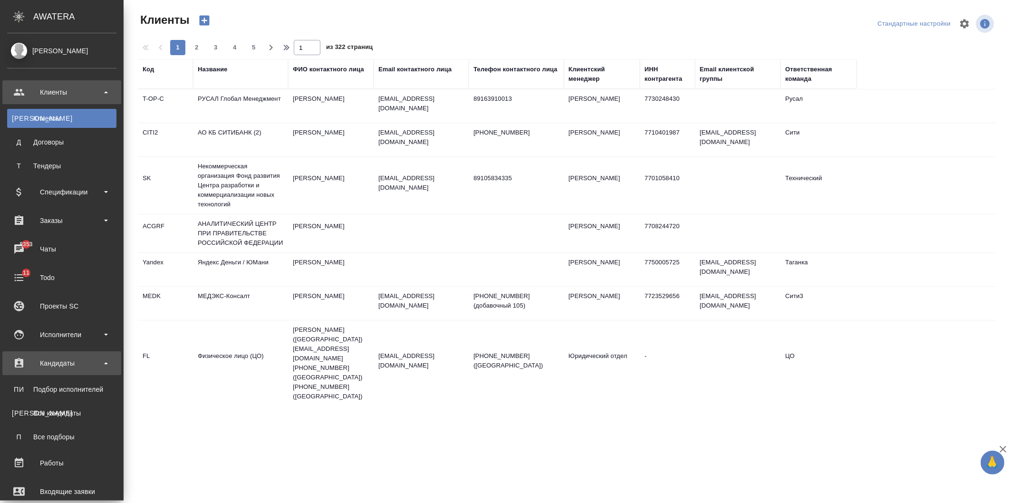
click at [92, 364] on div "Кандидаты" at bounding box center [61, 363] width 109 height 14
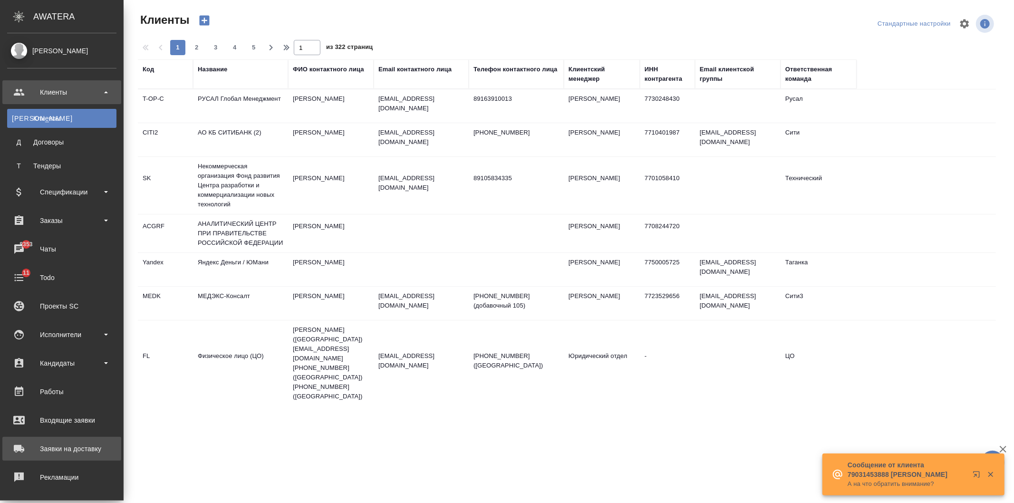
click at [90, 450] on div "Заявки на доставку" at bounding box center [61, 449] width 109 height 14
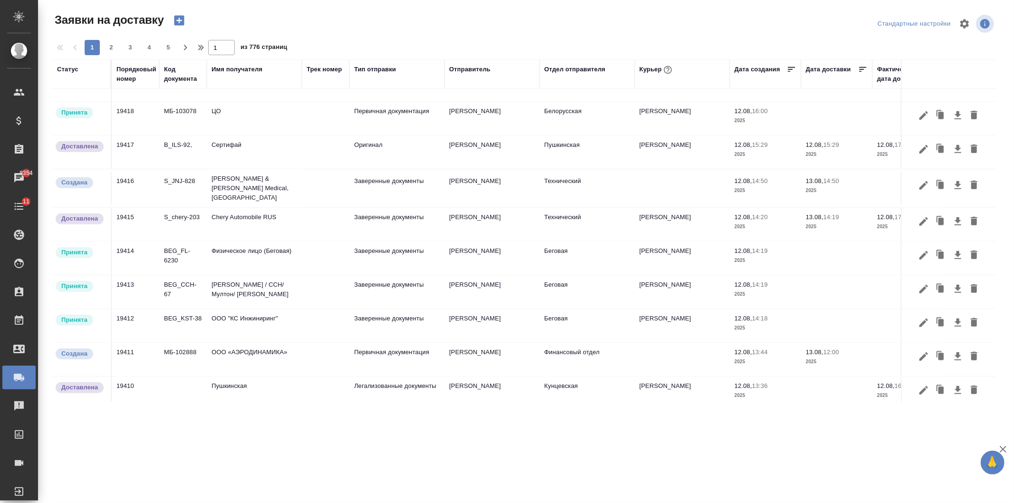
scroll to position [550, 0]
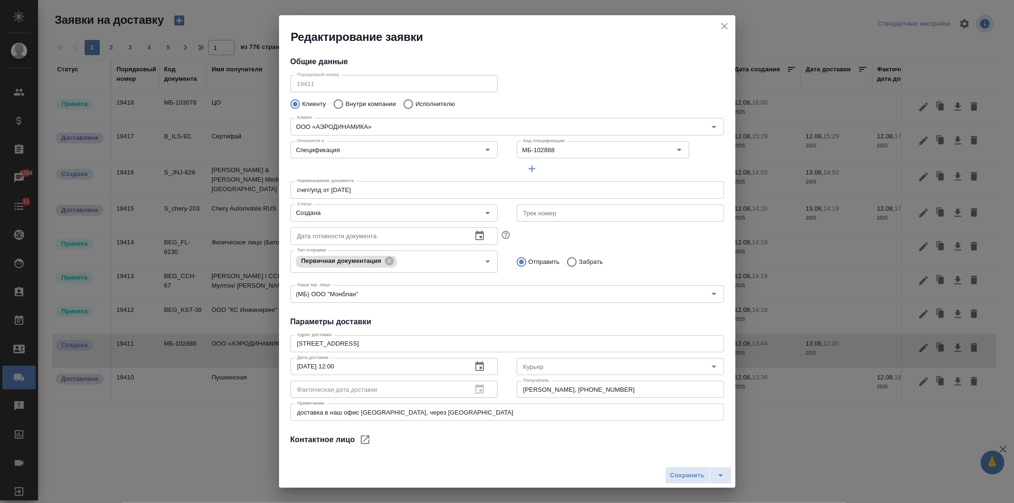
type input "[PERSON_NAME]"
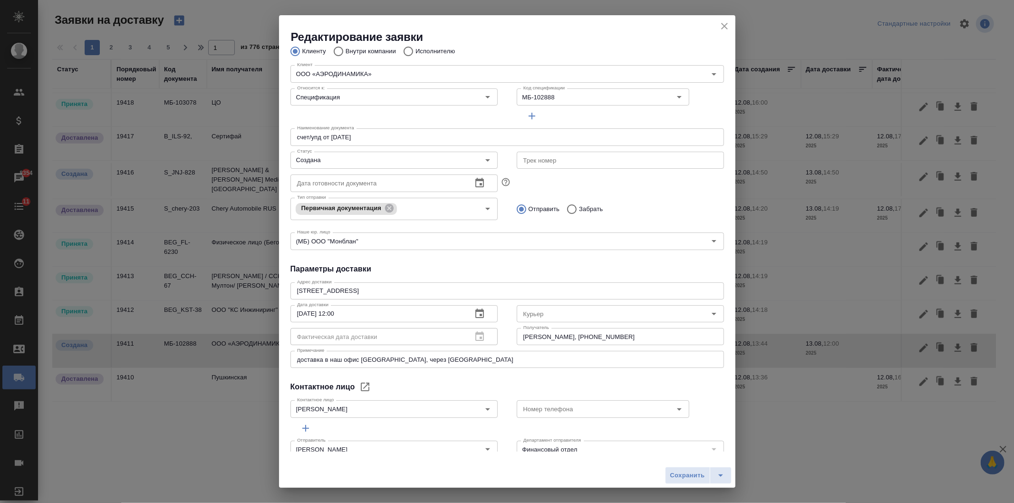
scroll to position [0, 0]
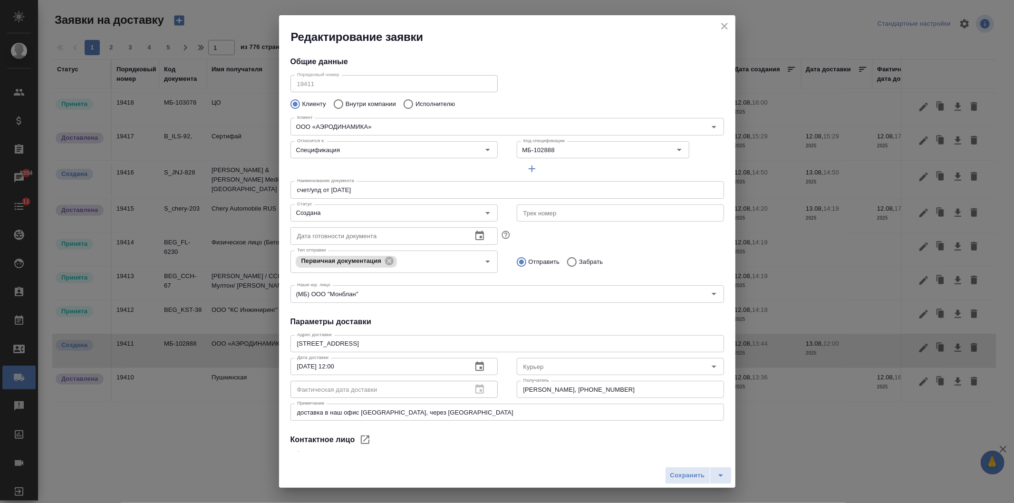
click at [730, 20] on icon "close" at bounding box center [724, 25] width 11 height 11
